Goal: Find specific page/section: Find specific page/section

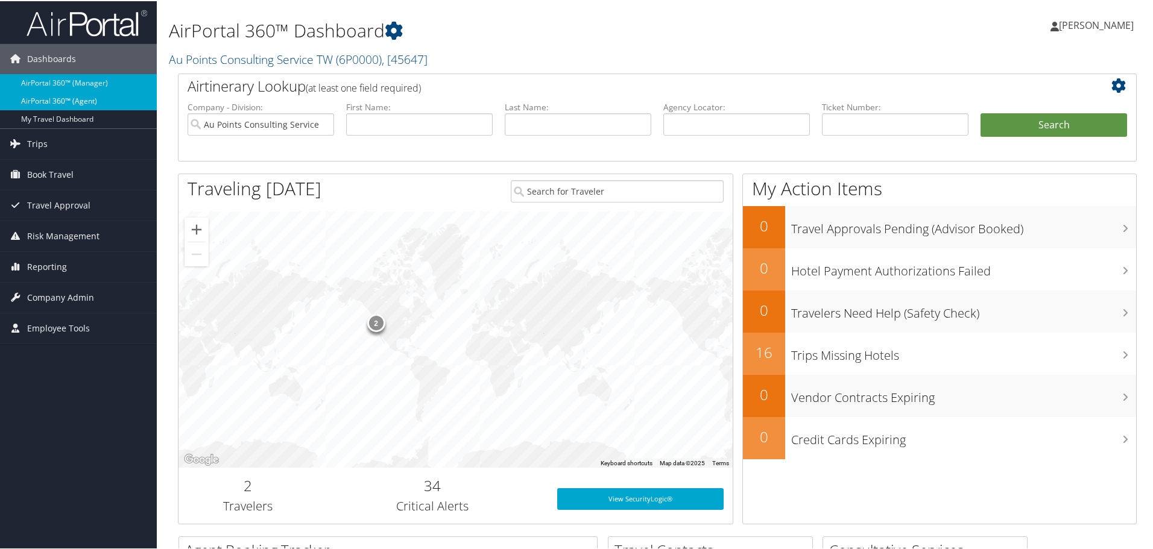
click at [65, 104] on link "AirPortal 360™ (Agent)" at bounding box center [78, 100] width 157 height 18
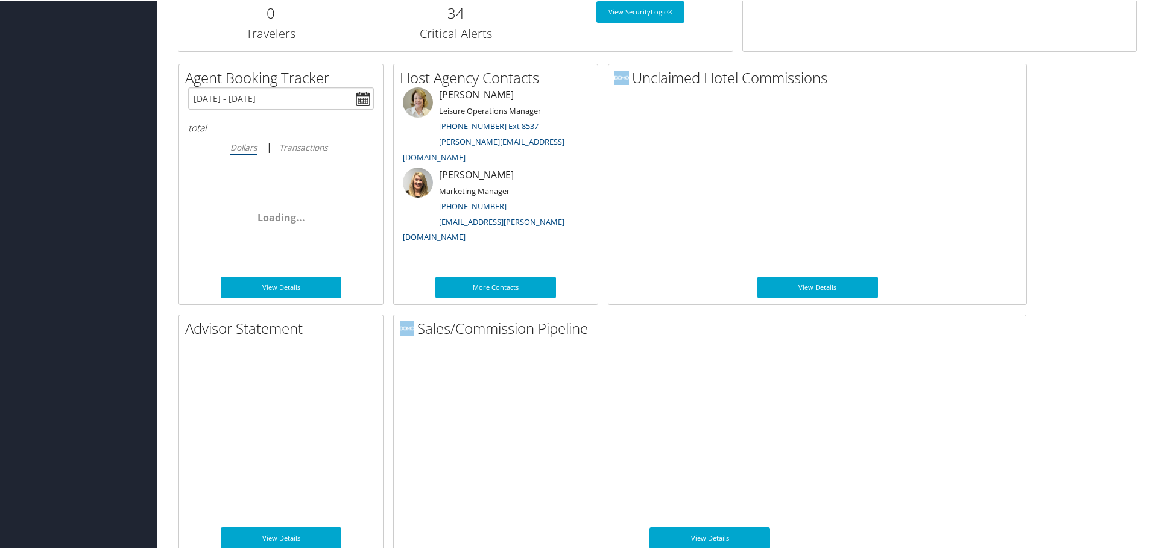
scroll to position [588, 0]
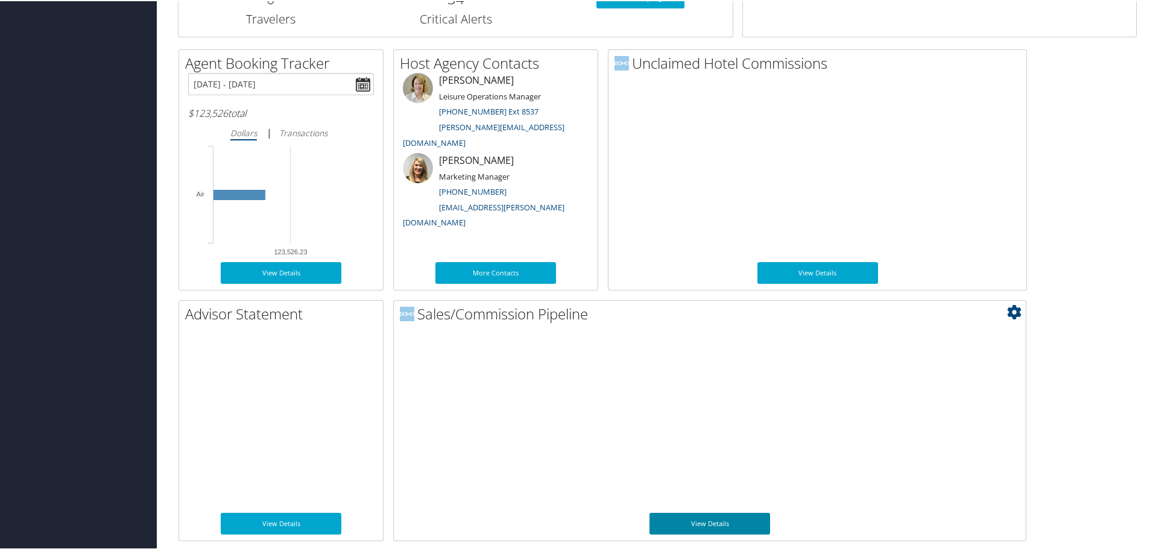
click at [722, 519] on link "View Details" at bounding box center [709, 523] width 121 height 22
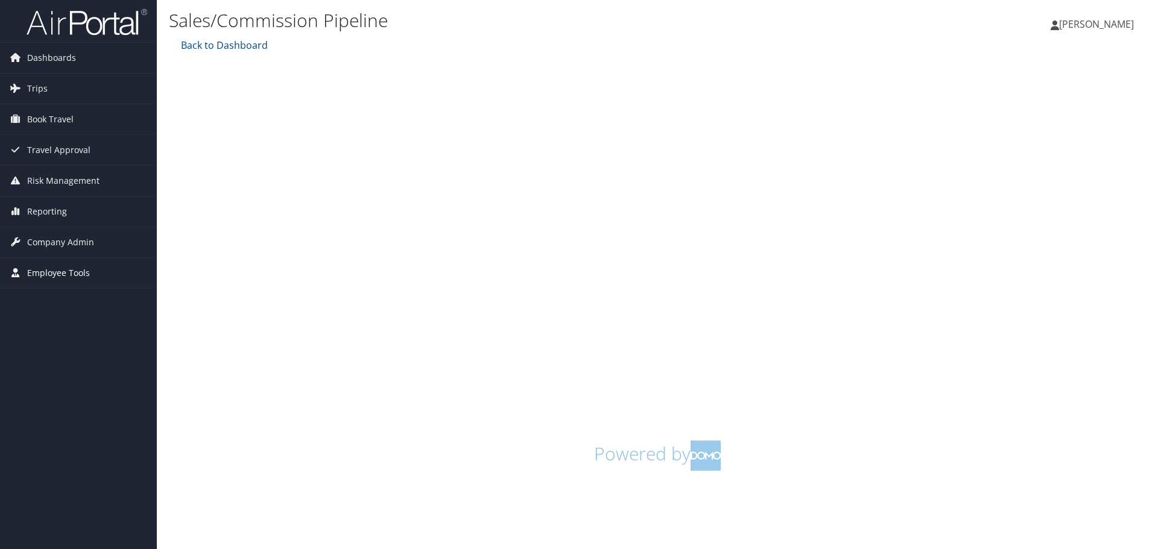
click at [95, 264] on link "Employee Tools" at bounding box center [78, 273] width 157 height 30
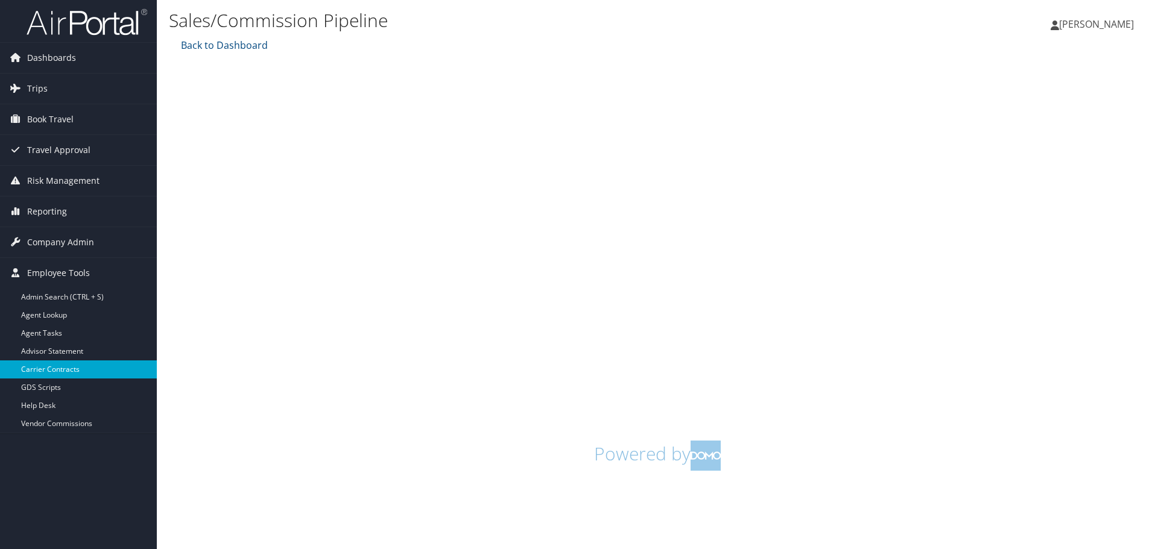
click at [55, 368] on link "Carrier Contracts" at bounding box center [78, 370] width 157 height 18
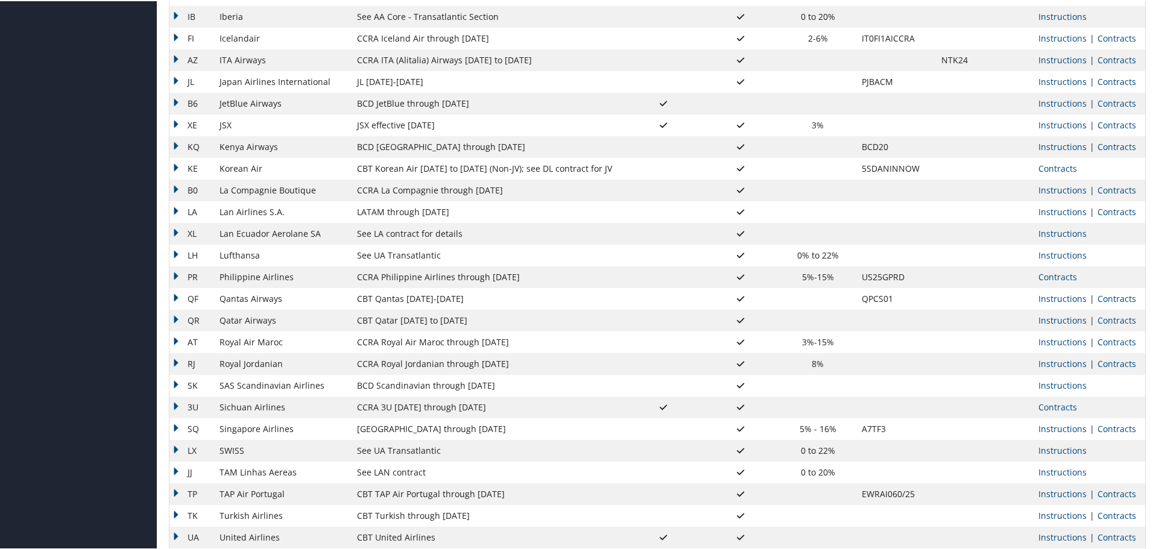
scroll to position [860, 0]
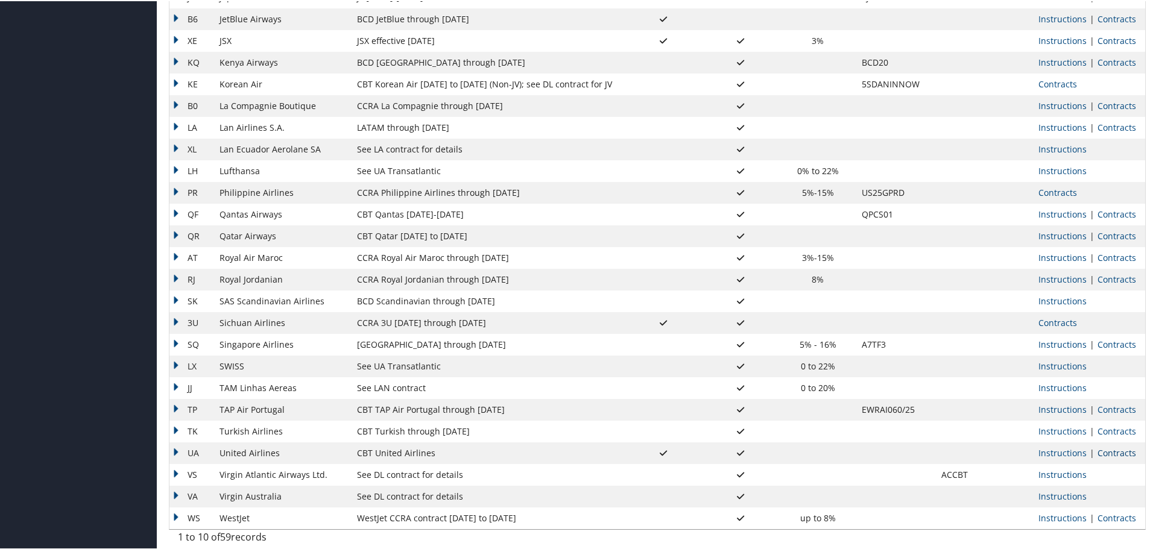
click at [1117, 451] on link "Contracts" at bounding box center [1116, 451] width 39 height 11
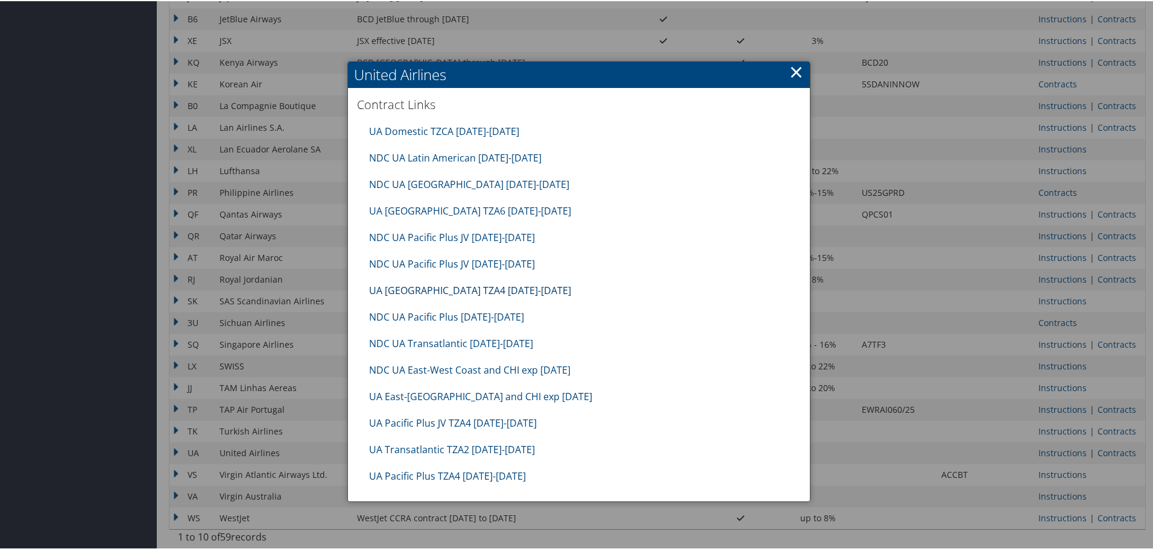
click at [428, 289] on link "UA New Zealand TZA4 10.01.25-01.31.26" at bounding box center [470, 289] width 202 height 13
